Goal: Task Accomplishment & Management: Use online tool/utility

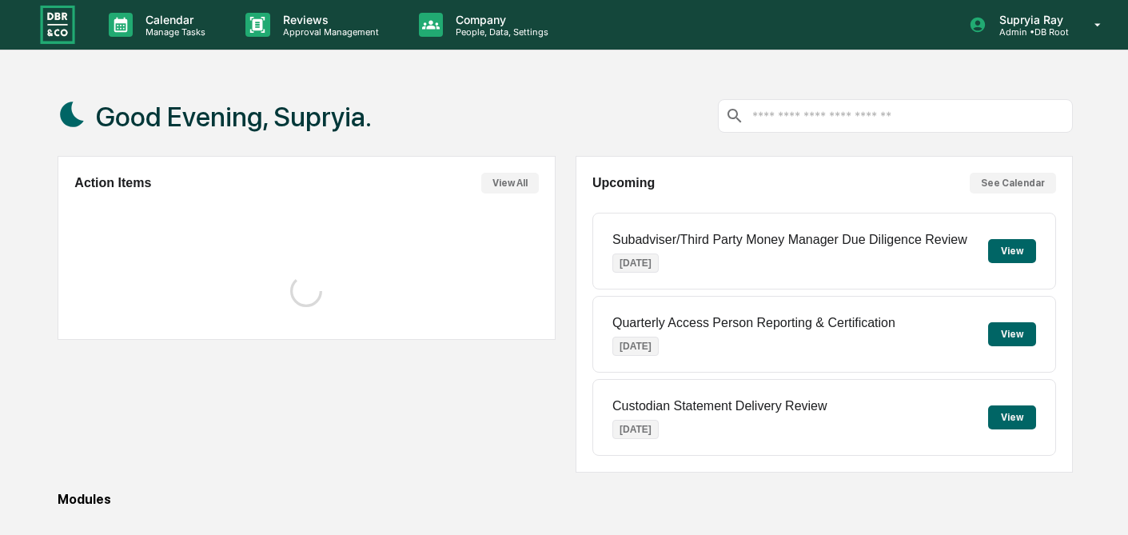
scroll to position [91, 0]
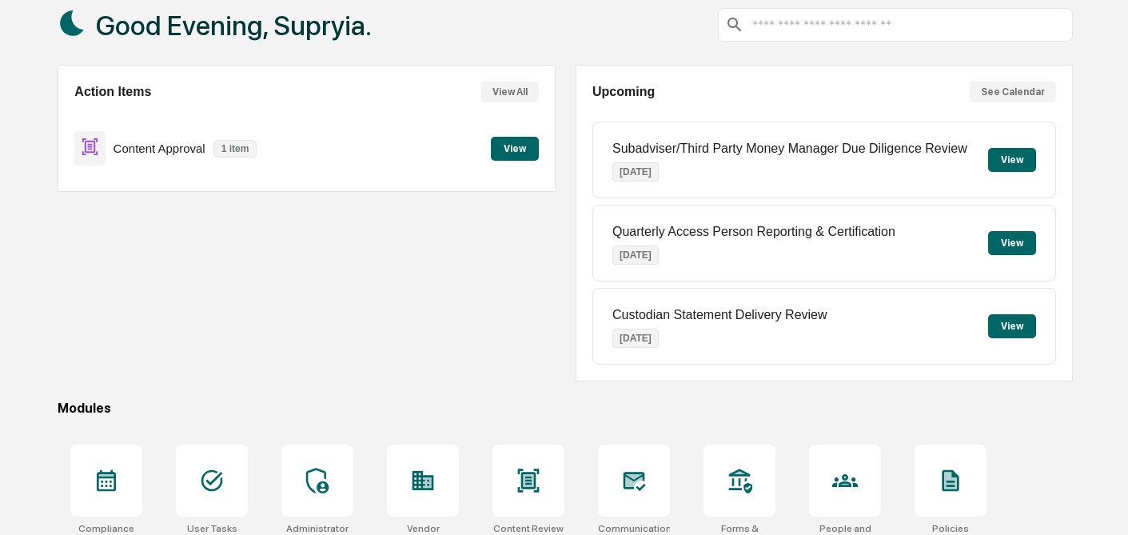
click at [520, 145] on button "View" at bounding box center [515, 149] width 48 height 24
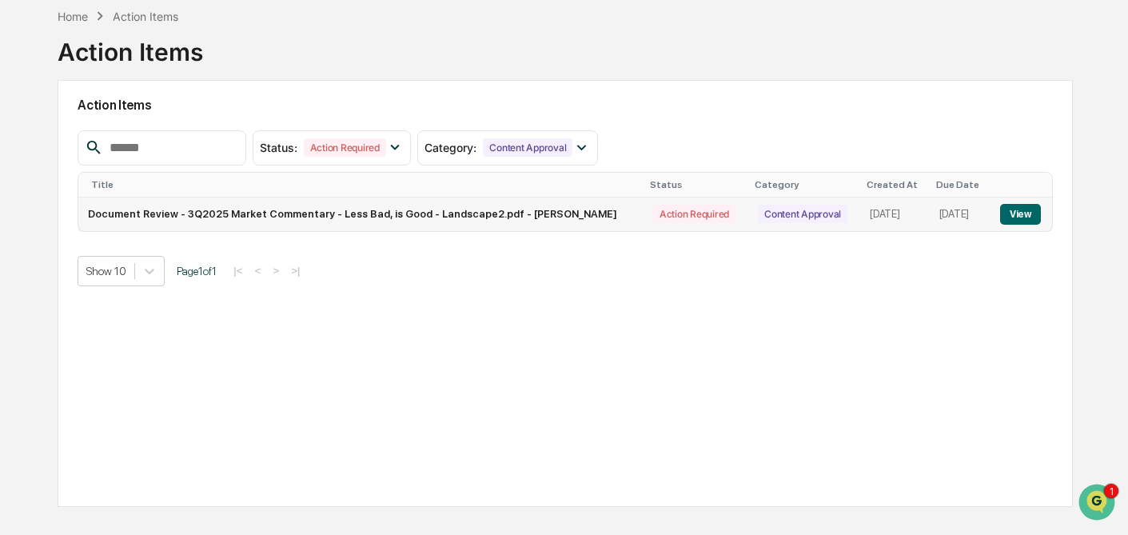
click at [1027, 213] on button "View" at bounding box center [1020, 214] width 41 height 21
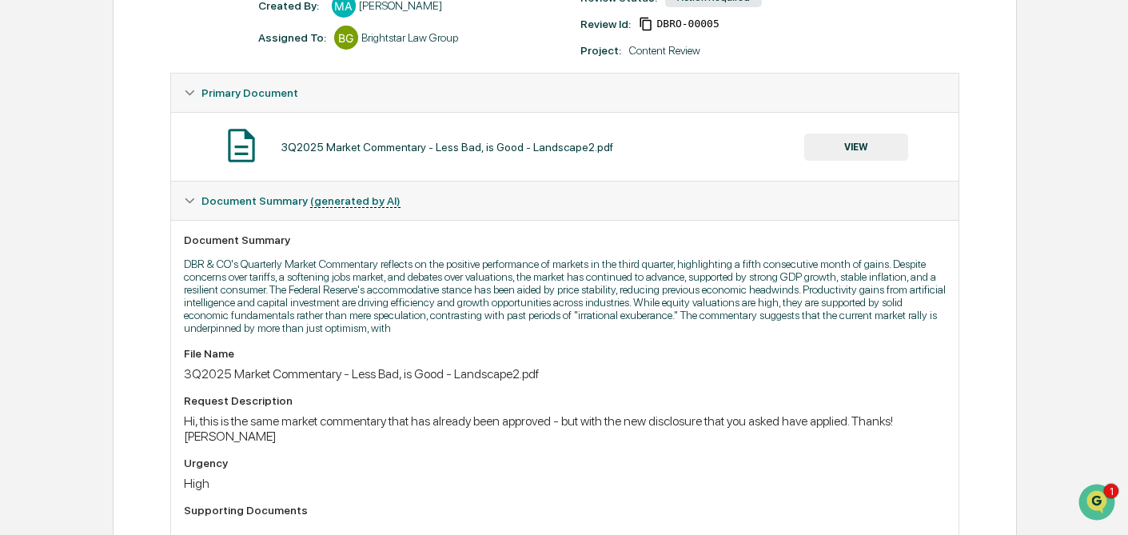
scroll to position [18, 0]
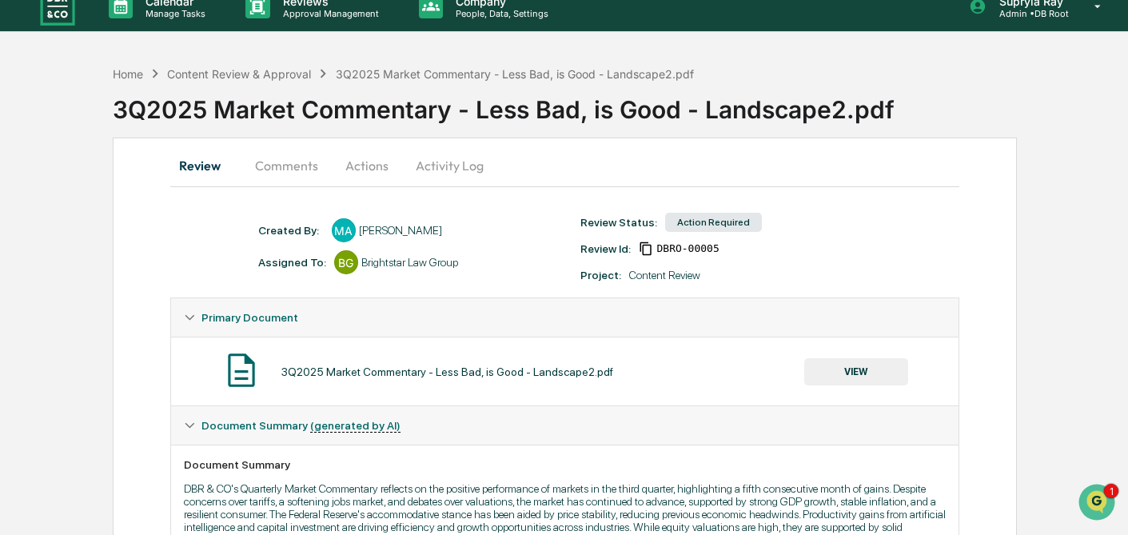
click at [859, 374] on button "VIEW" at bounding box center [856, 371] width 104 height 27
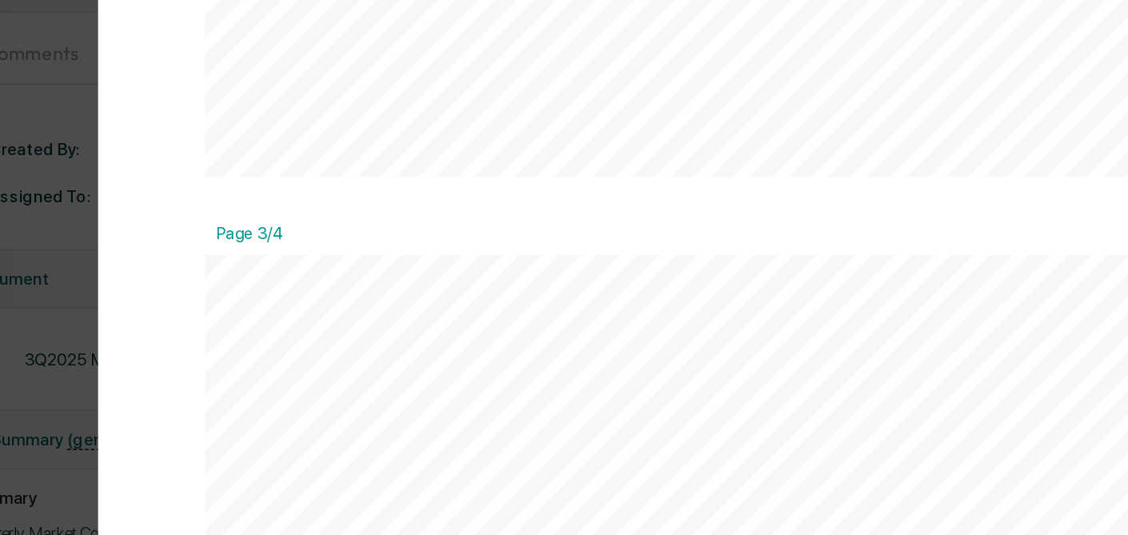
scroll to position [27, 0]
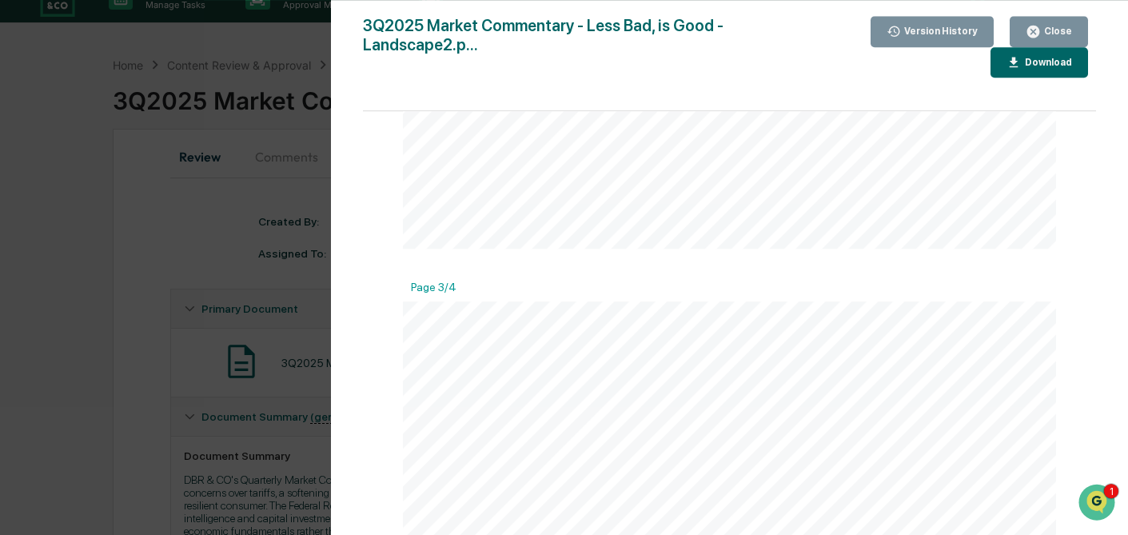
click at [64, 206] on div "Version History [DATE] 02:14 PM [PERSON_NAME] 3Q2025 Market Commentary - Less B…" at bounding box center [564, 267] width 1128 height 535
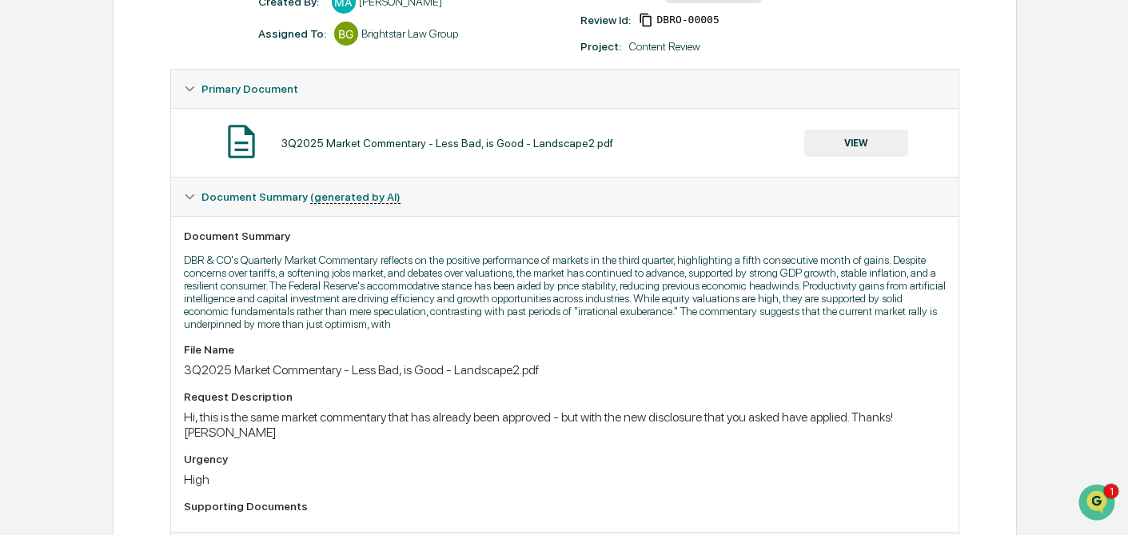
scroll to position [255, 0]
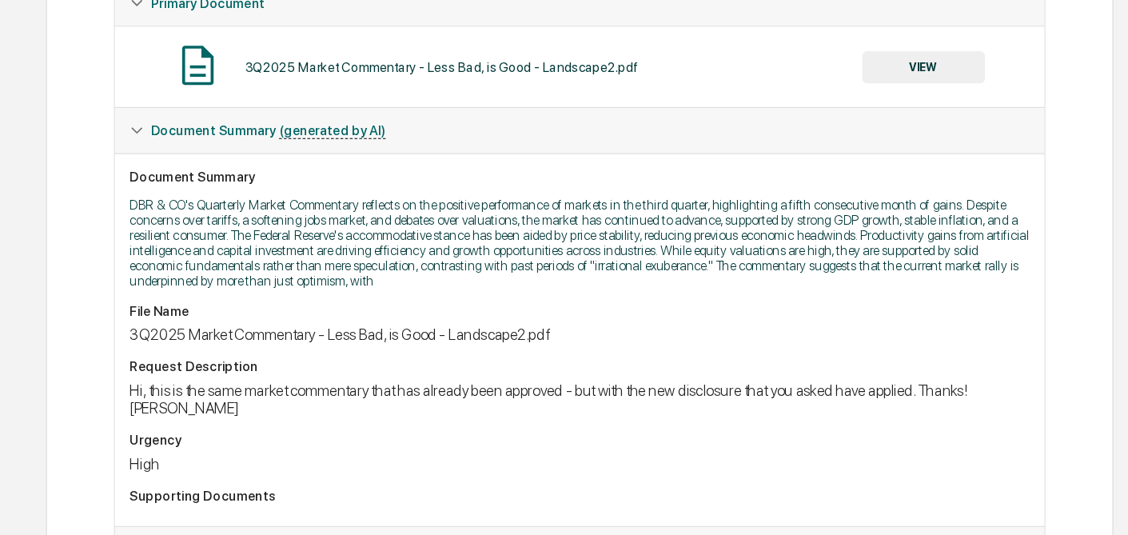
click at [862, 138] on button "VIEW" at bounding box center [856, 135] width 104 height 27
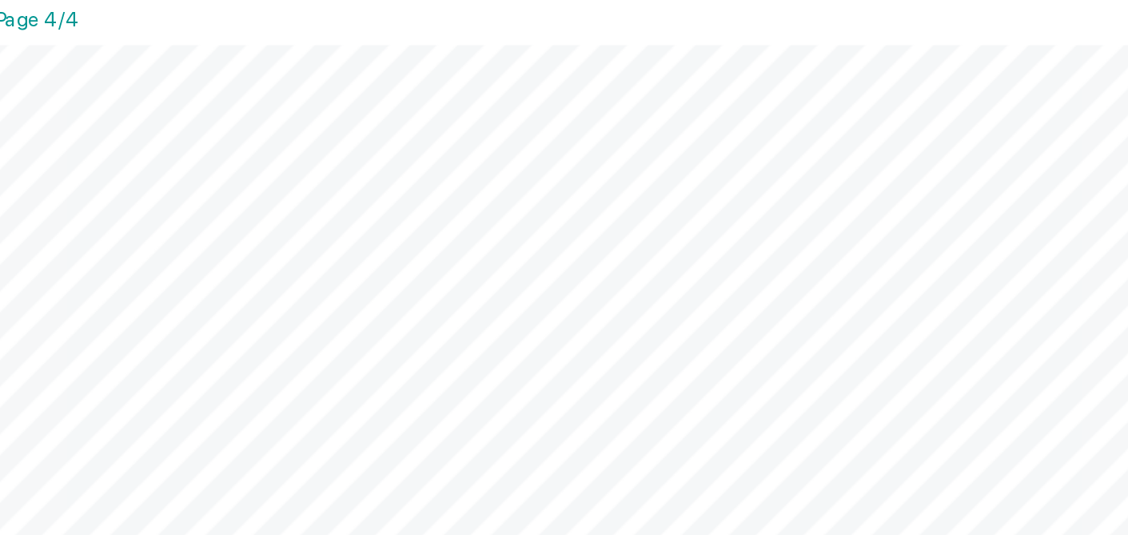
scroll to position [1619, 0]
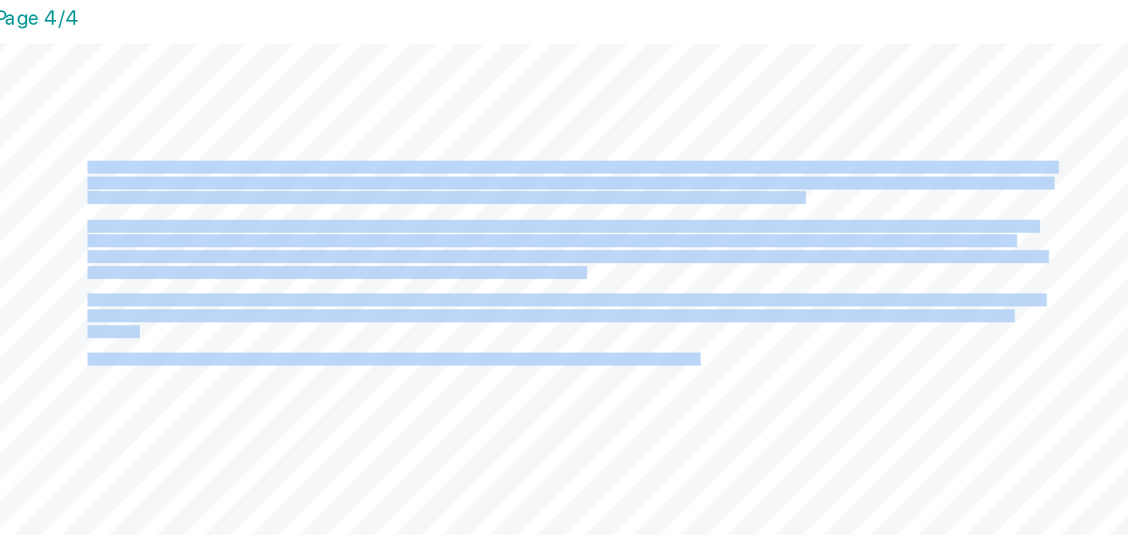
drag, startPoint x: 464, startPoint y: 256, endPoint x: 804, endPoint y: 361, distance: 355.8
click at [804, 361] on div "DBR & CO Quarterly Market Commentary Third Quarter 2025 The information contain…" at bounding box center [729, 453] width 653 height 505
copy div "Lor ipsumdolors ametconse adipis el seddoeiu tem incididuntutl etdolore magn, a…"
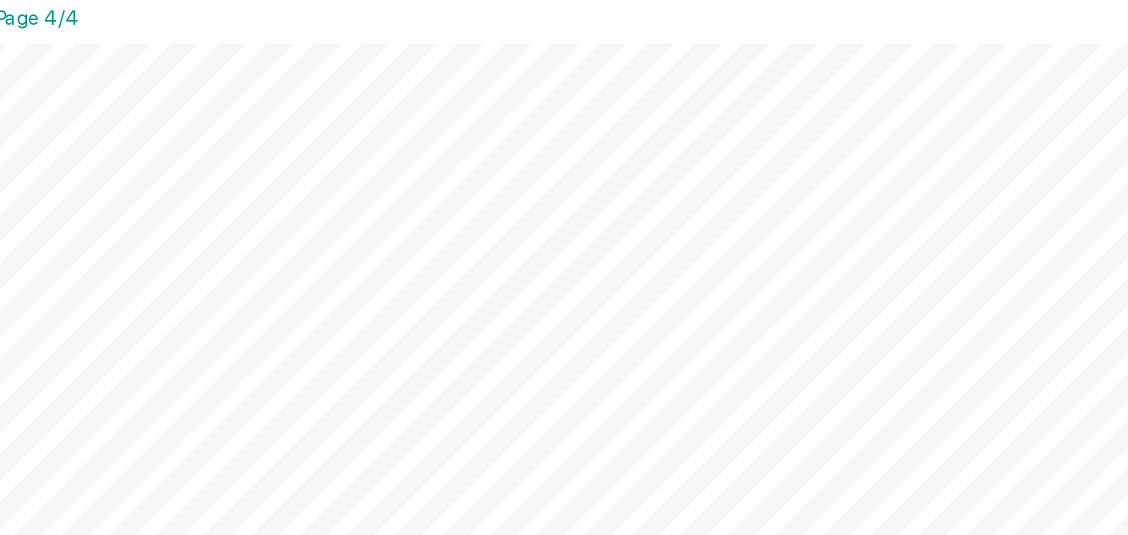
click at [756, 353] on div "DBR & CO Quarterly Market Commentary Third Quarter 2025 The information contain…" at bounding box center [729, 453] width 653 height 505
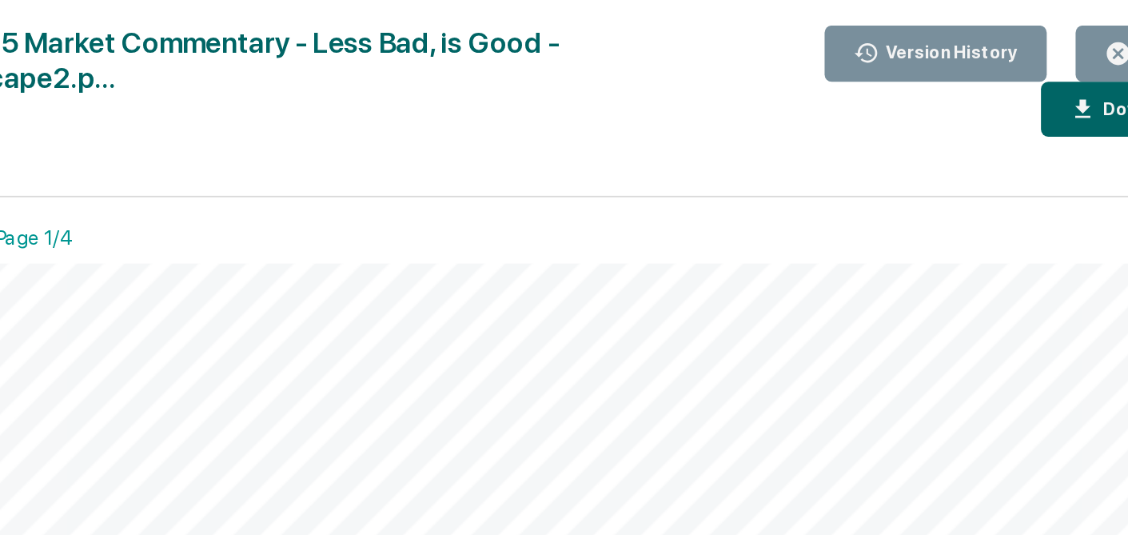
scroll to position [111, 0]
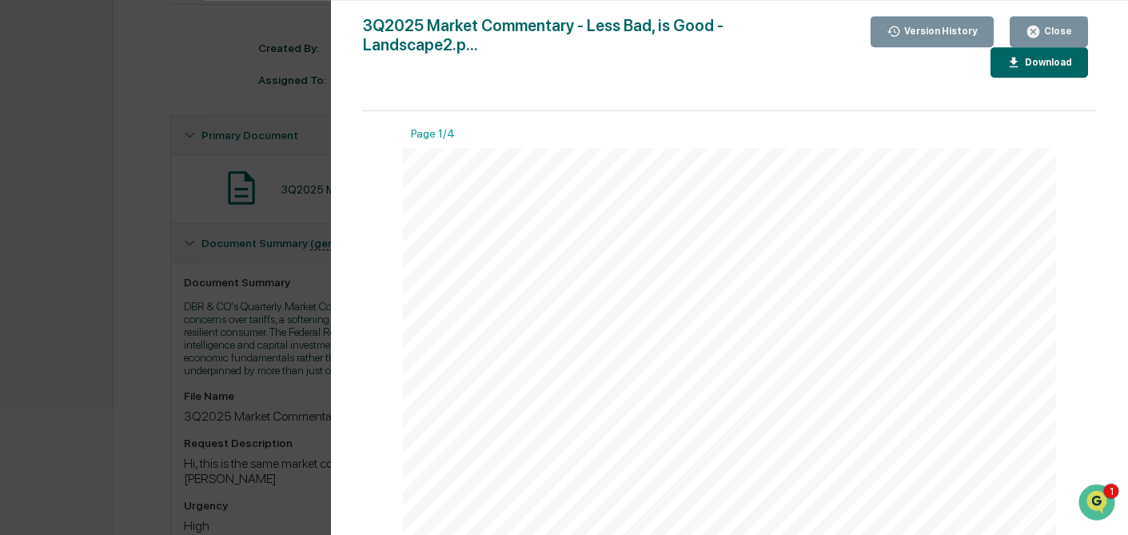
scroll to position [76, 0]
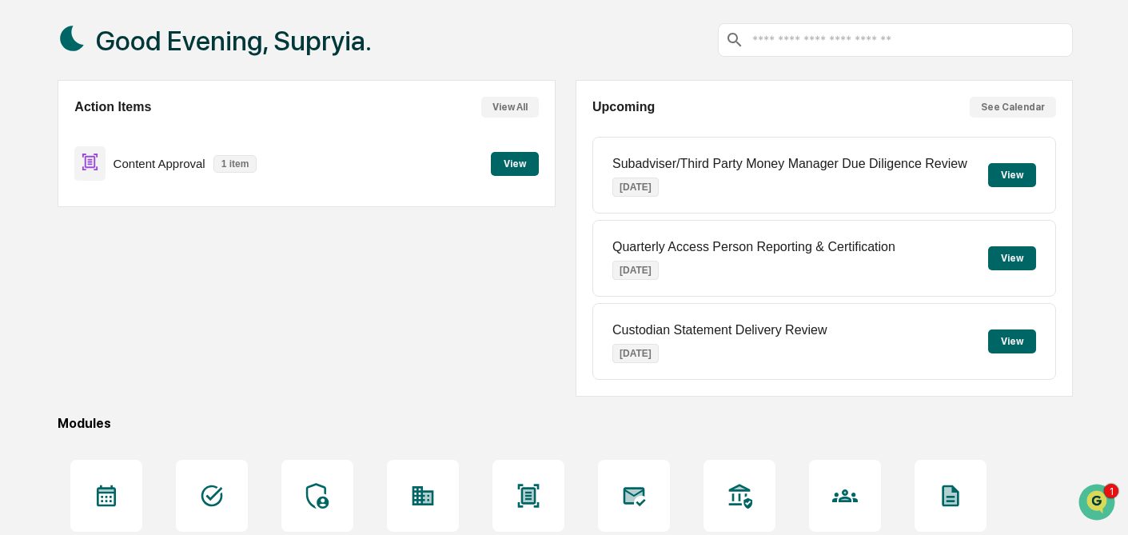
click at [505, 161] on button "View" at bounding box center [515, 164] width 48 height 24
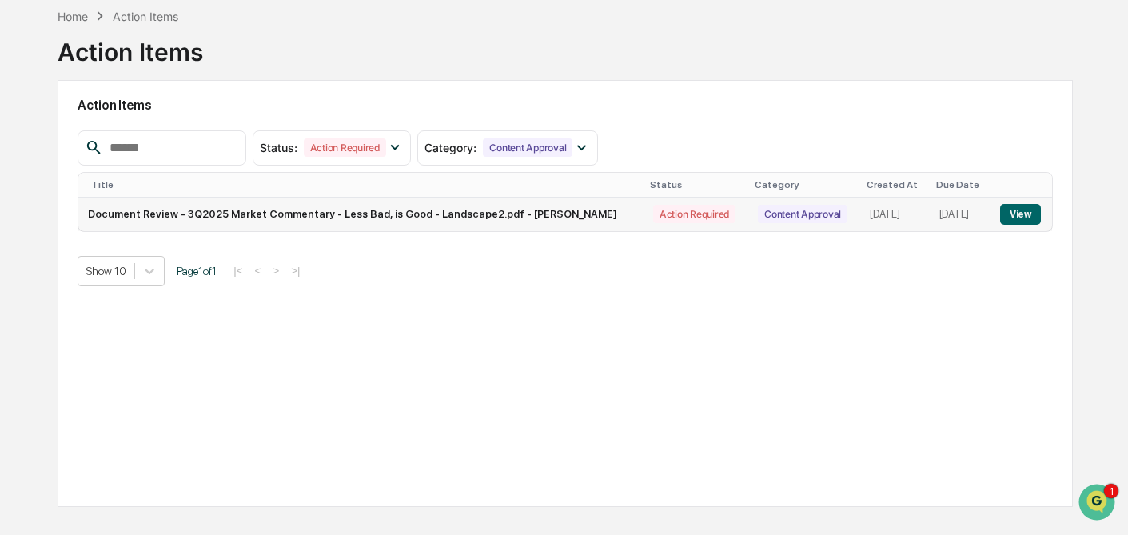
click at [1017, 207] on button "View" at bounding box center [1020, 214] width 41 height 21
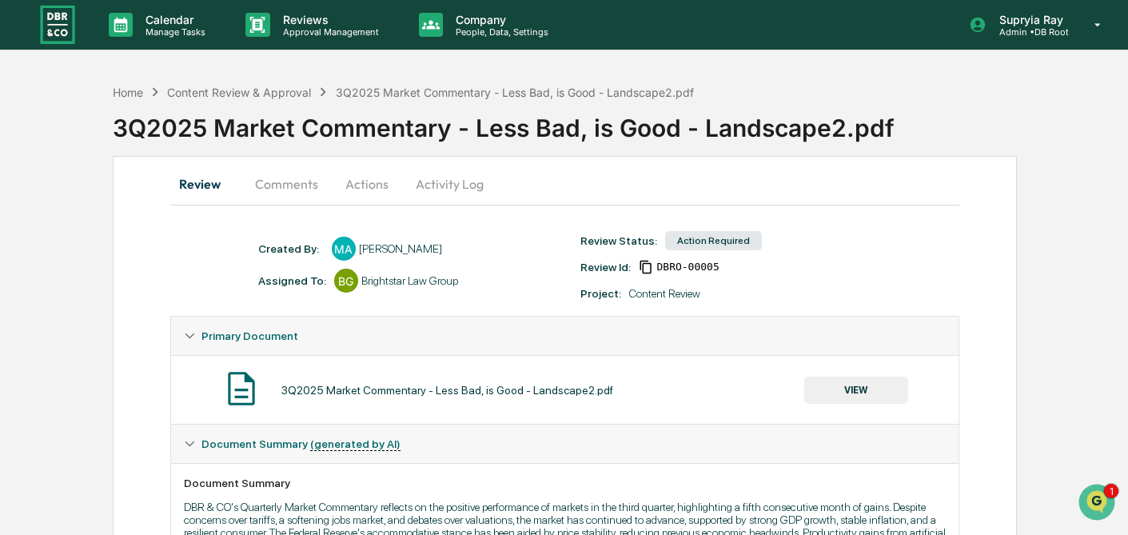
click at [281, 182] on button "Comments" at bounding box center [286, 184] width 89 height 38
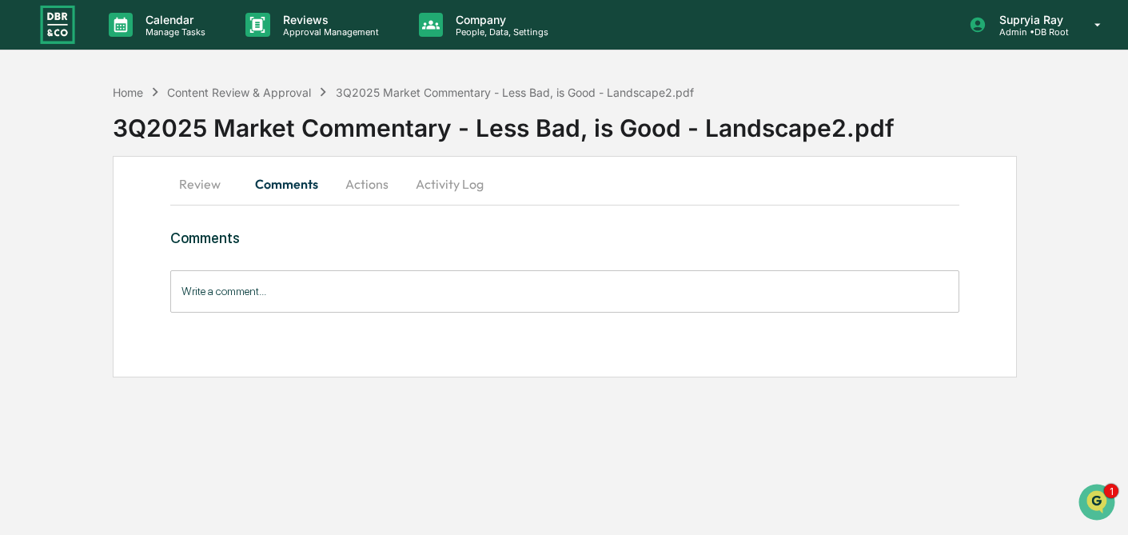
click at [368, 187] on button "Actions" at bounding box center [367, 184] width 72 height 38
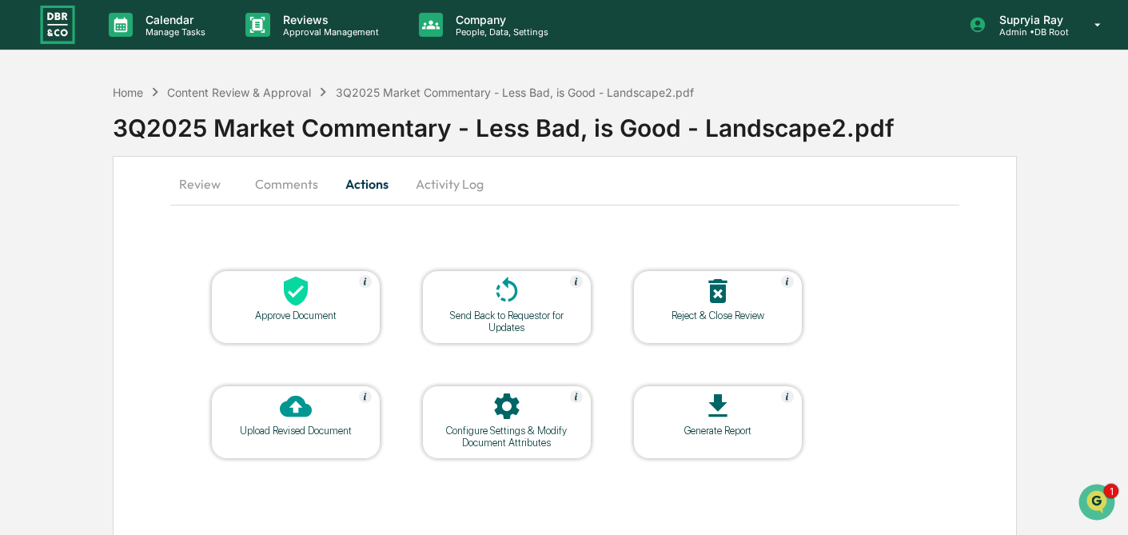
click at [282, 300] on icon at bounding box center [296, 291] width 32 height 32
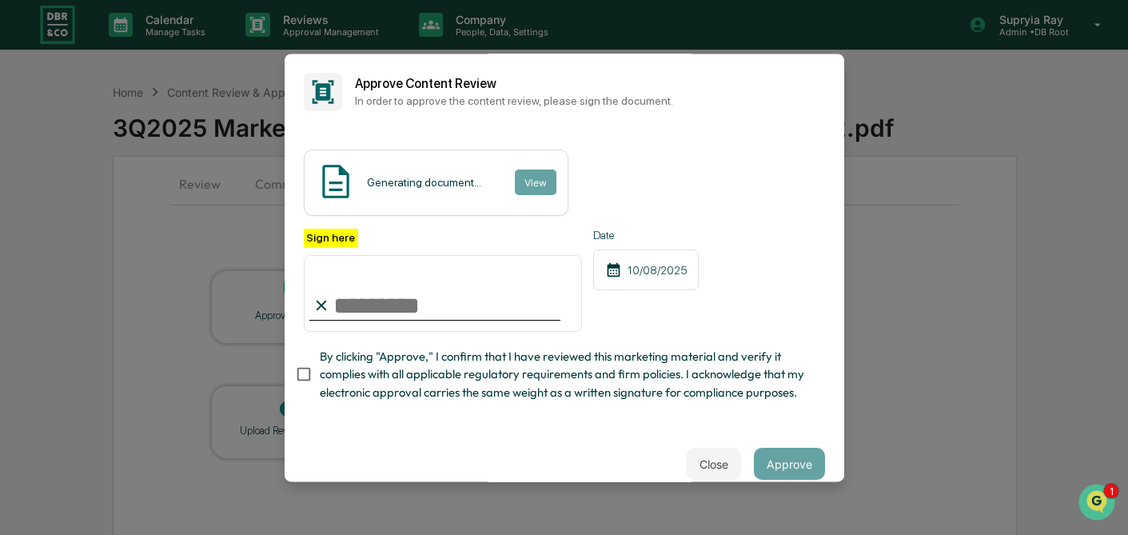
click at [402, 310] on input "Sign here" at bounding box center [443, 293] width 279 height 77
type input "**********"
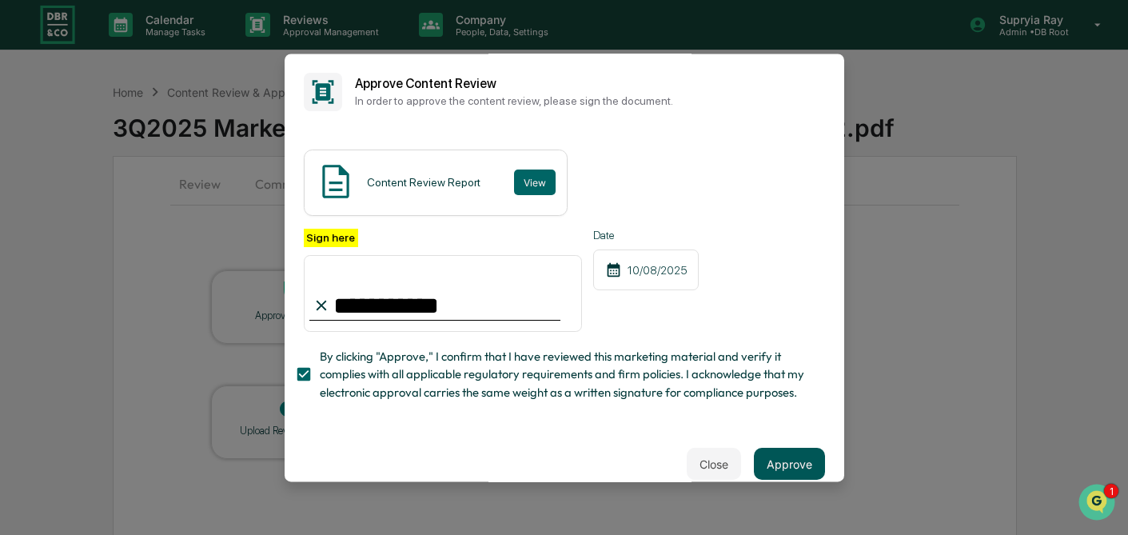
click at [802, 456] on button "Approve" at bounding box center [789, 464] width 71 height 32
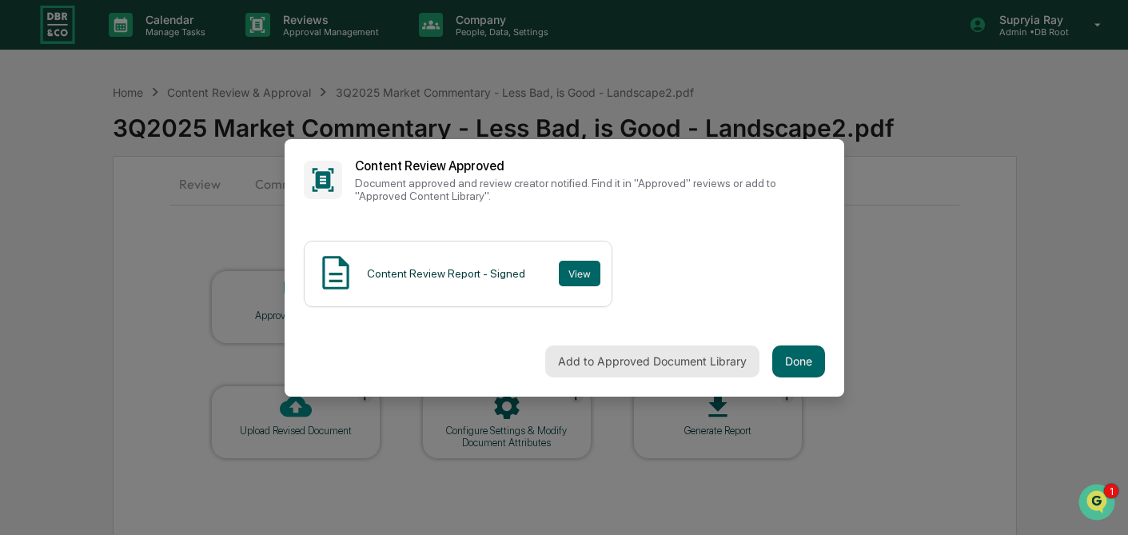
click at [723, 352] on button "Add to Approved Document Library" at bounding box center [652, 361] width 214 height 32
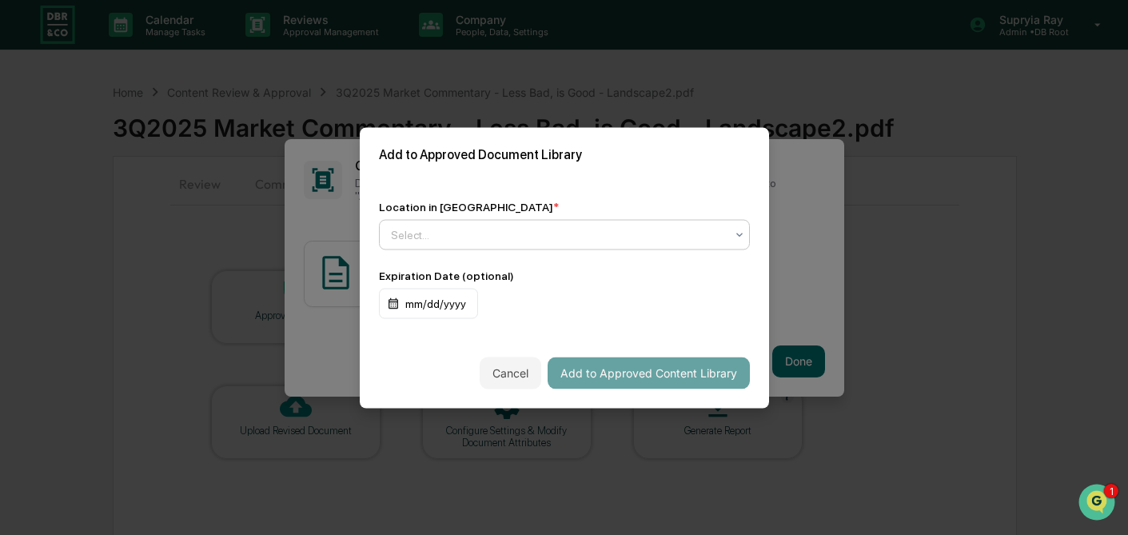
click at [581, 233] on div at bounding box center [558, 234] width 334 height 16
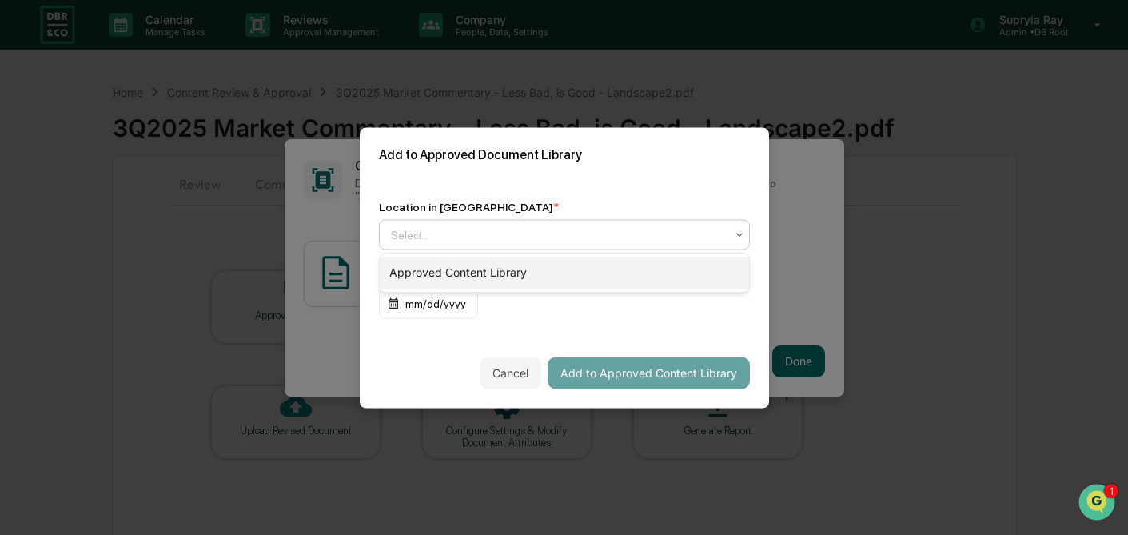
click at [527, 274] on div "Approved Content Library" at bounding box center [564, 273] width 369 height 32
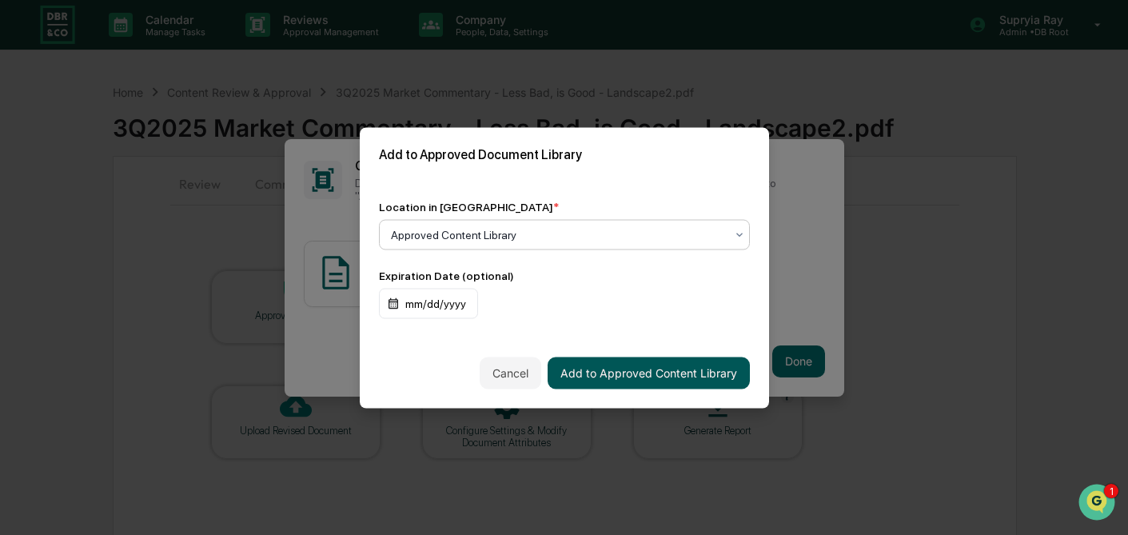
click at [633, 377] on button "Add to Approved Content Library" at bounding box center [649, 373] width 202 height 32
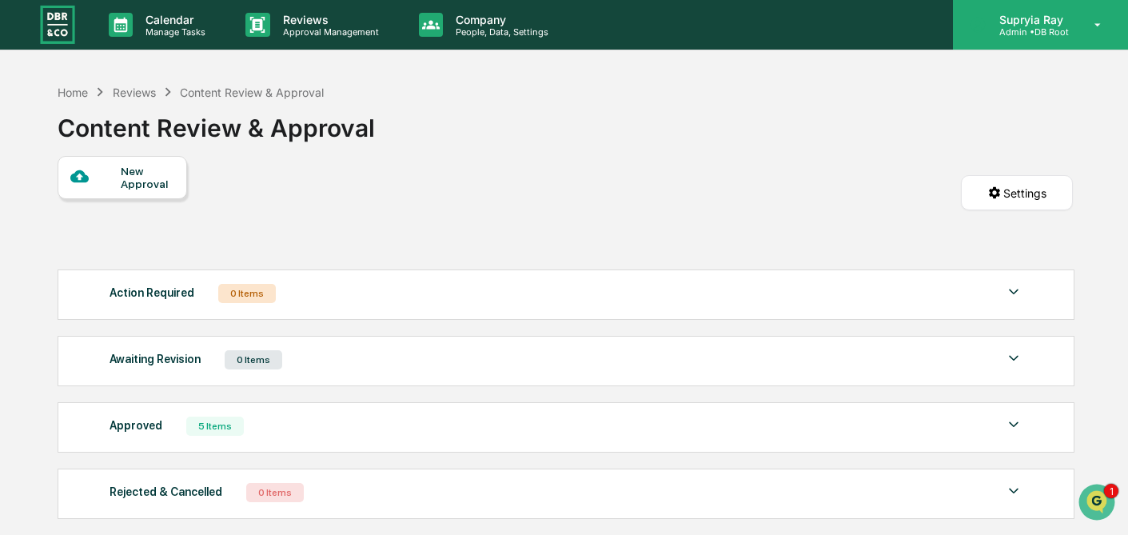
click at [1040, 14] on p "Supryia Ray" at bounding box center [1029, 20] width 85 height 14
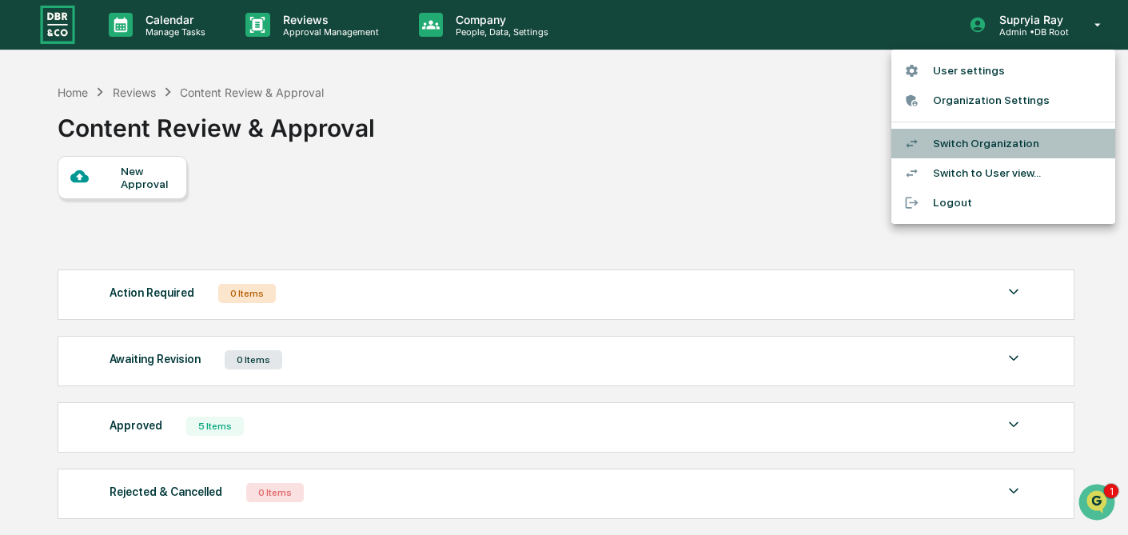
click at [1000, 150] on li "Switch Organization" at bounding box center [1004, 144] width 224 height 30
